Goal: Task Accomplishment & Management: Manage account settings

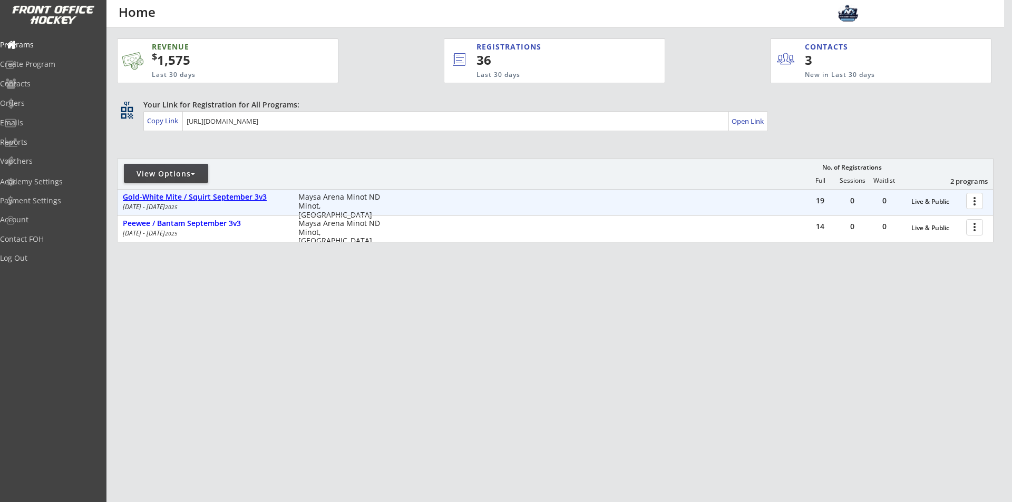
click at [241, 200] on div "Gold-White Mite / Squirt September 3v3" at bounding box center [205, 197] width 164 height 9
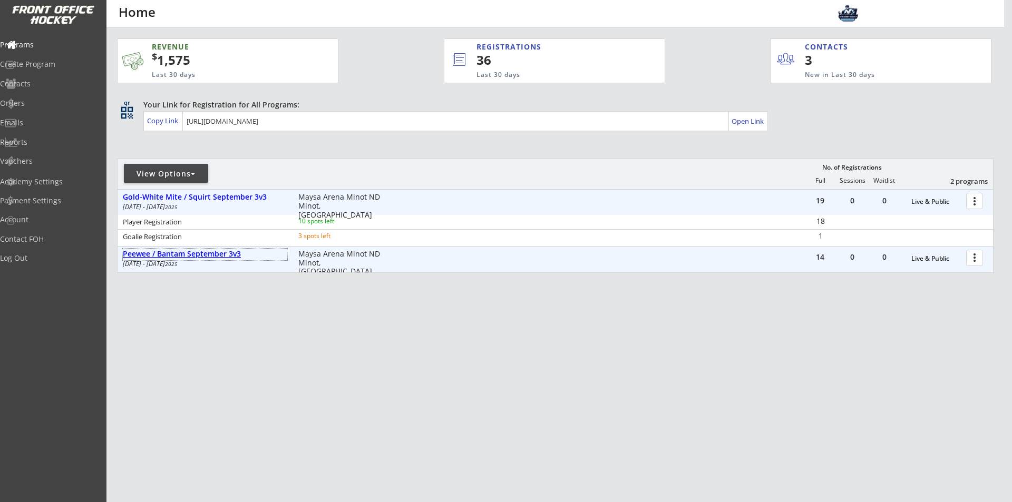
click at [221, 251] on div "Peewee / Bantam September 3v3" at bounding box center [205, 254] width 164 height 9
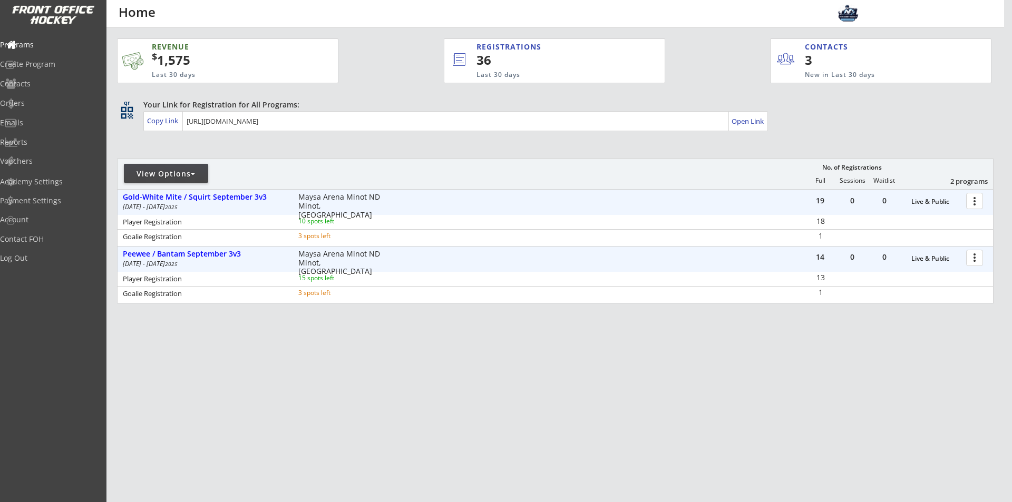
click at [348, 374] on div "REVENUE $ 1,575 Last 30 days REGISTRATIONS 36 Last 30 days CONTACTS 3 New in La…" at bounding box center [555, 221] width 877 height 386
click at [313, 378] on div "REVENUE $ 1,575 Last 30 days REGISTRATIONS 36 Last 30 days CONTACTS 3 New in La…" at bounding box center [555, 221] width 877 height 386
click at [975, 199] on div at bounding box center [976, 200] width 18 height 18
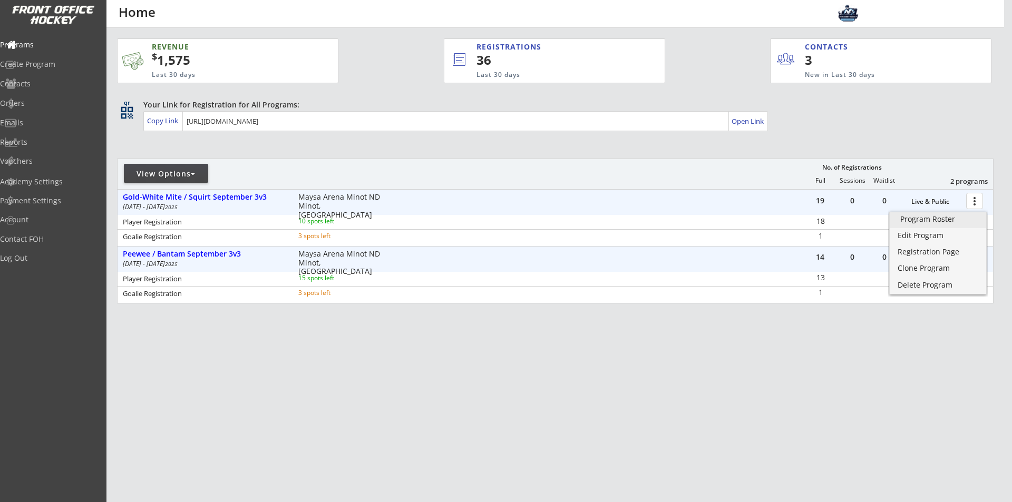
click at [946, 221] on div "Program Roster" at bounding box center [937, 219] width 75 height 7
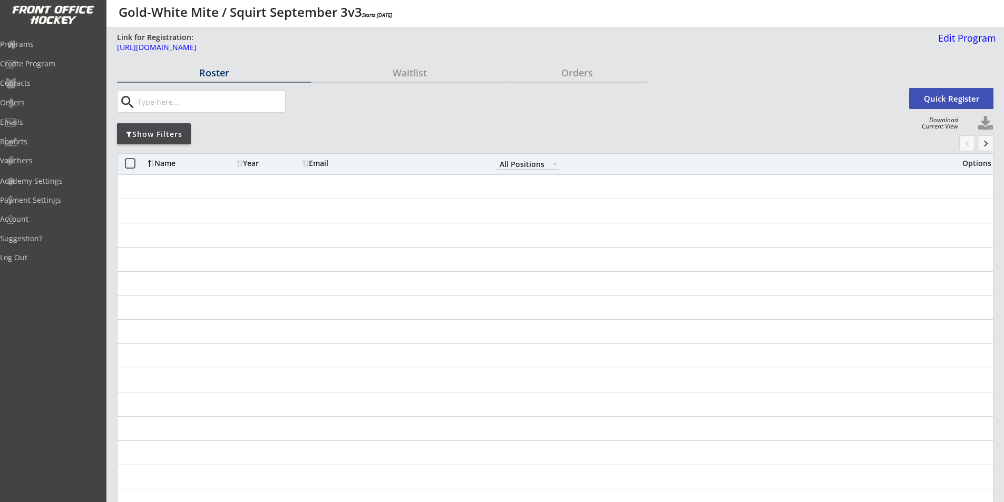
select select ""All Positions""
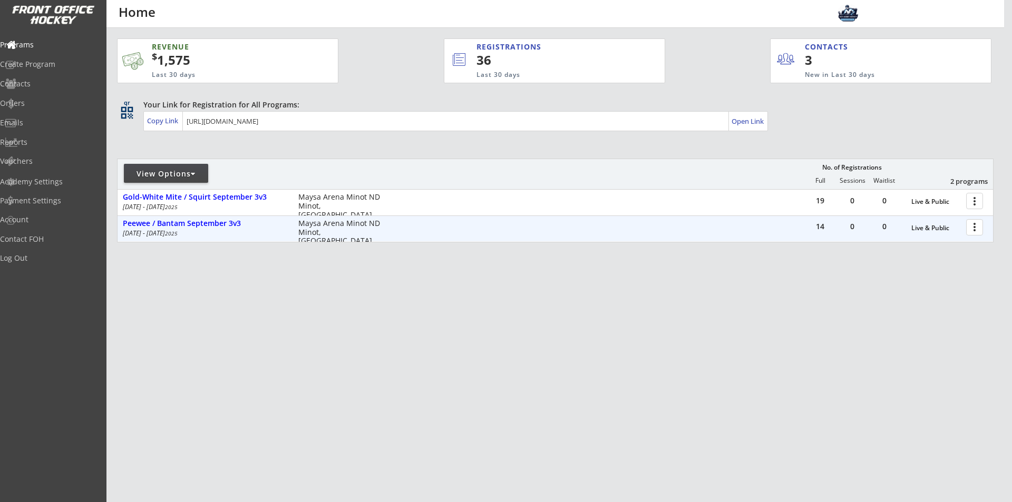
click at [967, 229] on div "more_vert" at bounding box center [975, 227] width 23 height 21
click at [982, 234] on div at bounding box center [976, 227] width 18 height 18
click at [977, 228] on div at bounding box center [976, 227] width 18 height 18
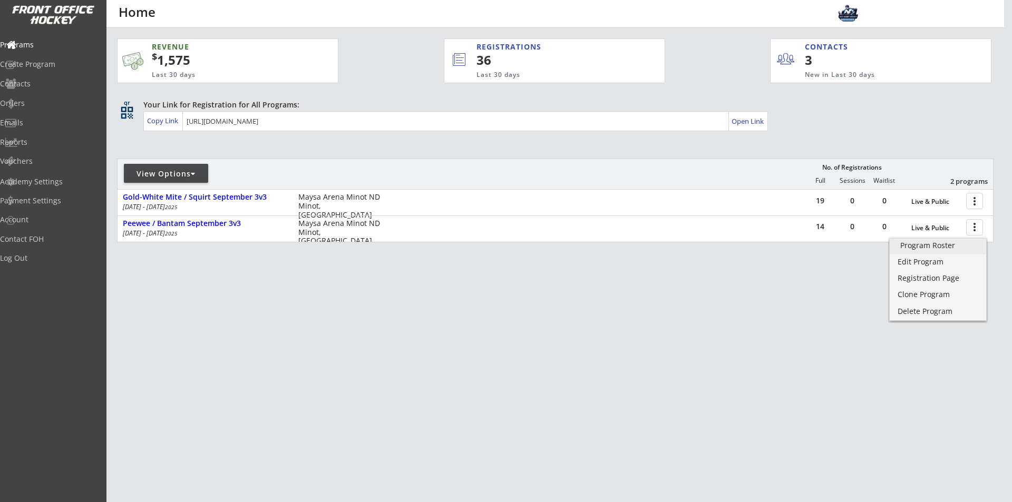
click at [958, 246] on div "Program Roster" at bounding box center [937, 245] width 75 height 7
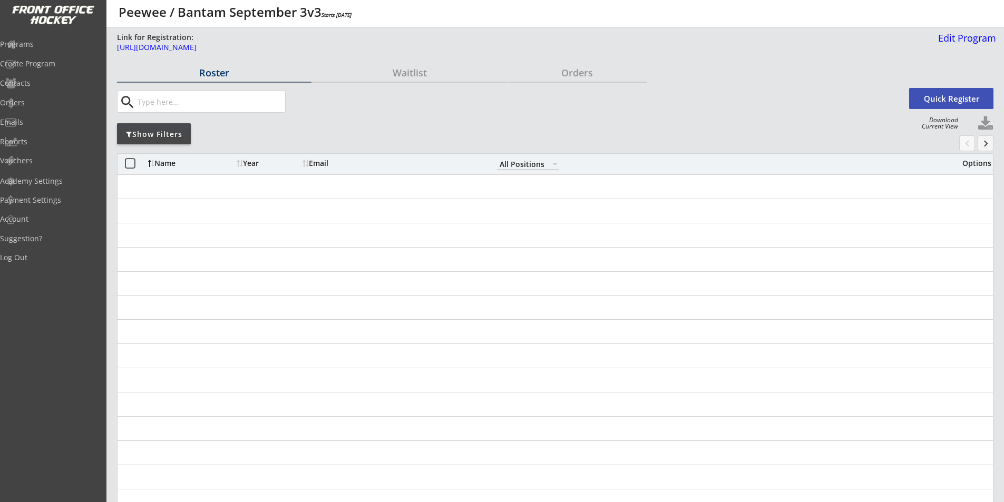
select select ""All Positions""
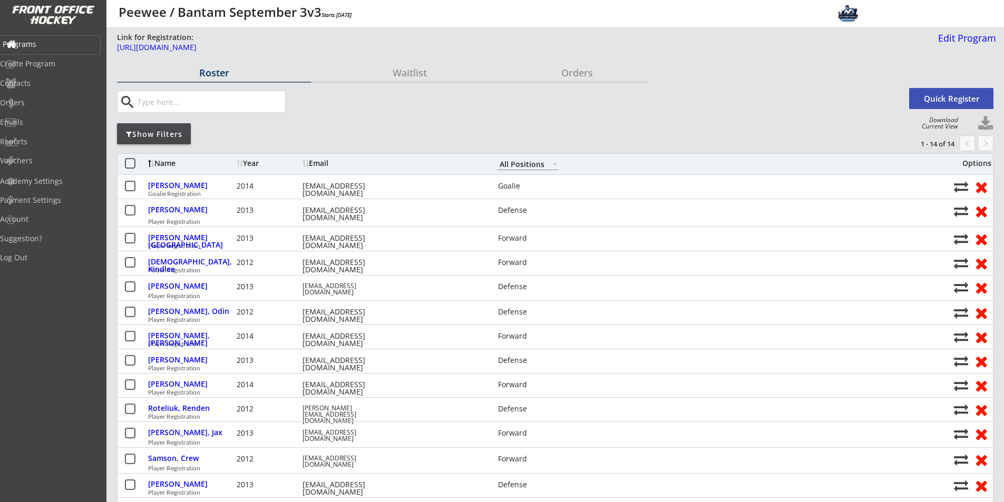
click at [53, 52] on div "Programs" at bounding box center [50, 45] width 100 height 18
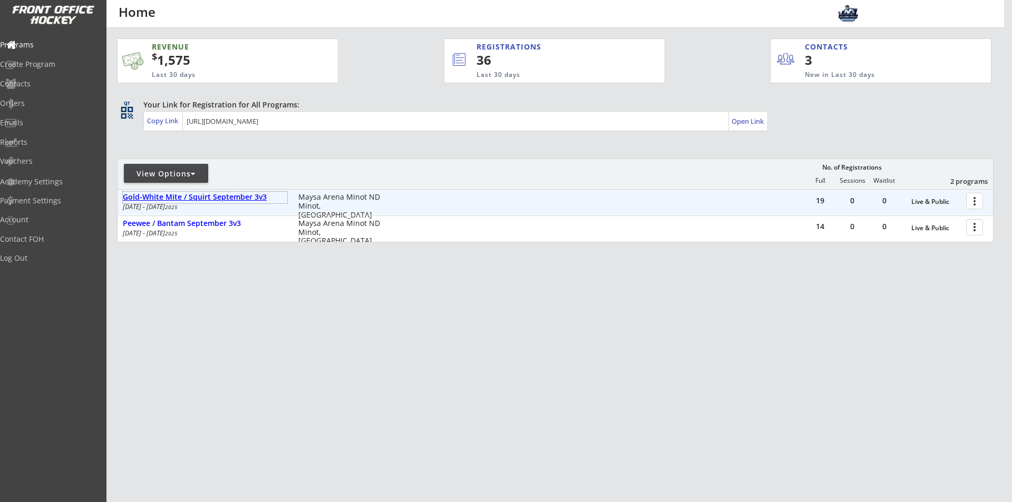
click at [229, 196] on div "Gold-White Mite / Squirt September 3v3" at bounding box center [205, 197] width 164 height 9
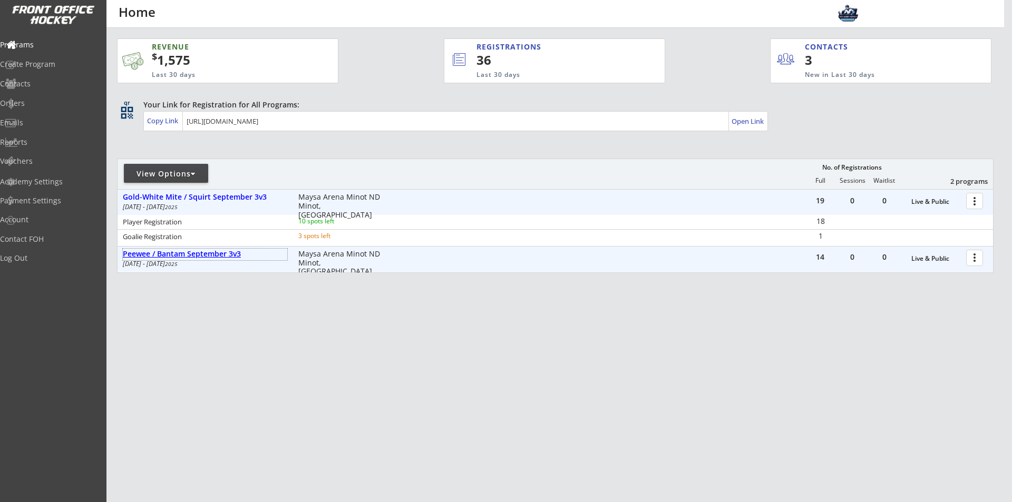
click at [214, 250] on div "Peewee / Bantam September 3v3" at bounding box center [205, 254] width 164 height 9
